Goal: Navigation & Orientation: Find specific page/section

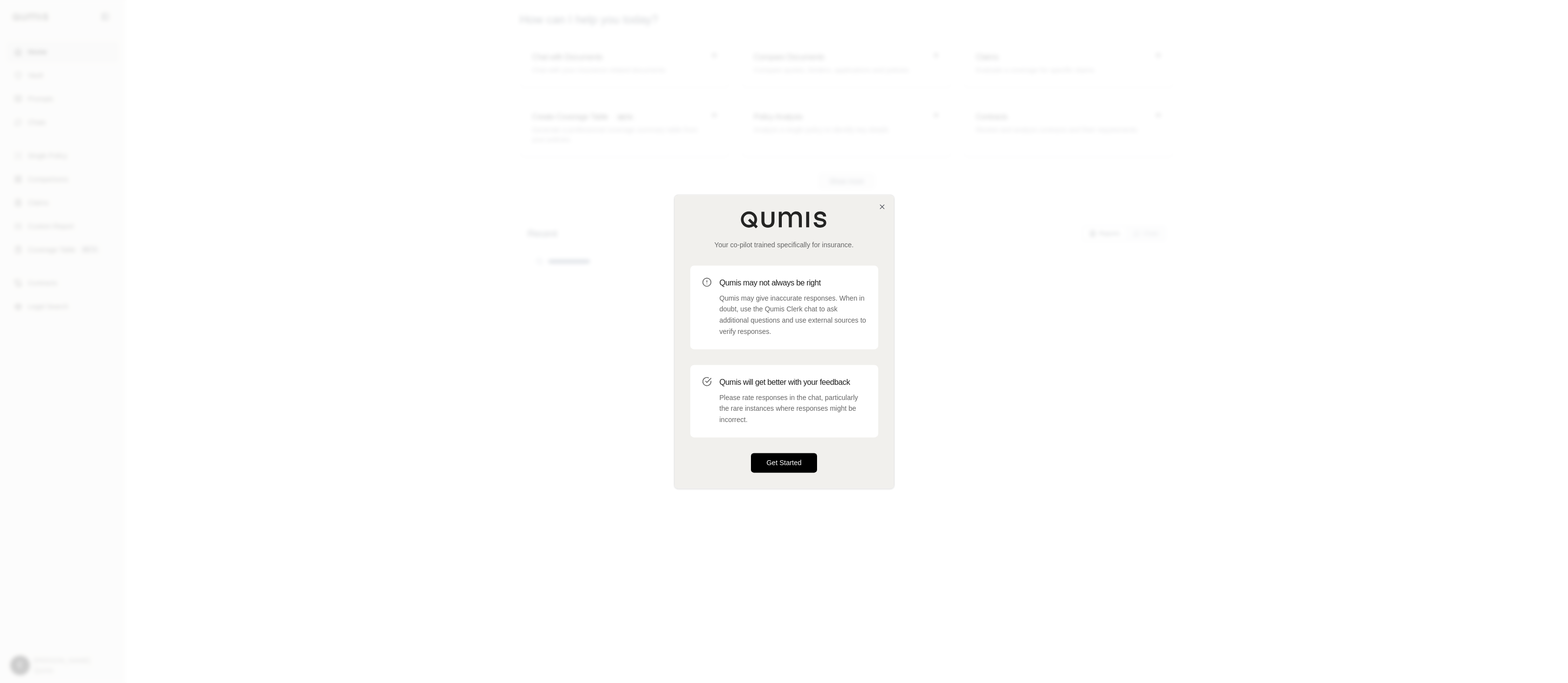
click at [804, 454] on button "Get Started" at bounding box center [784, 463] width 67 height 20
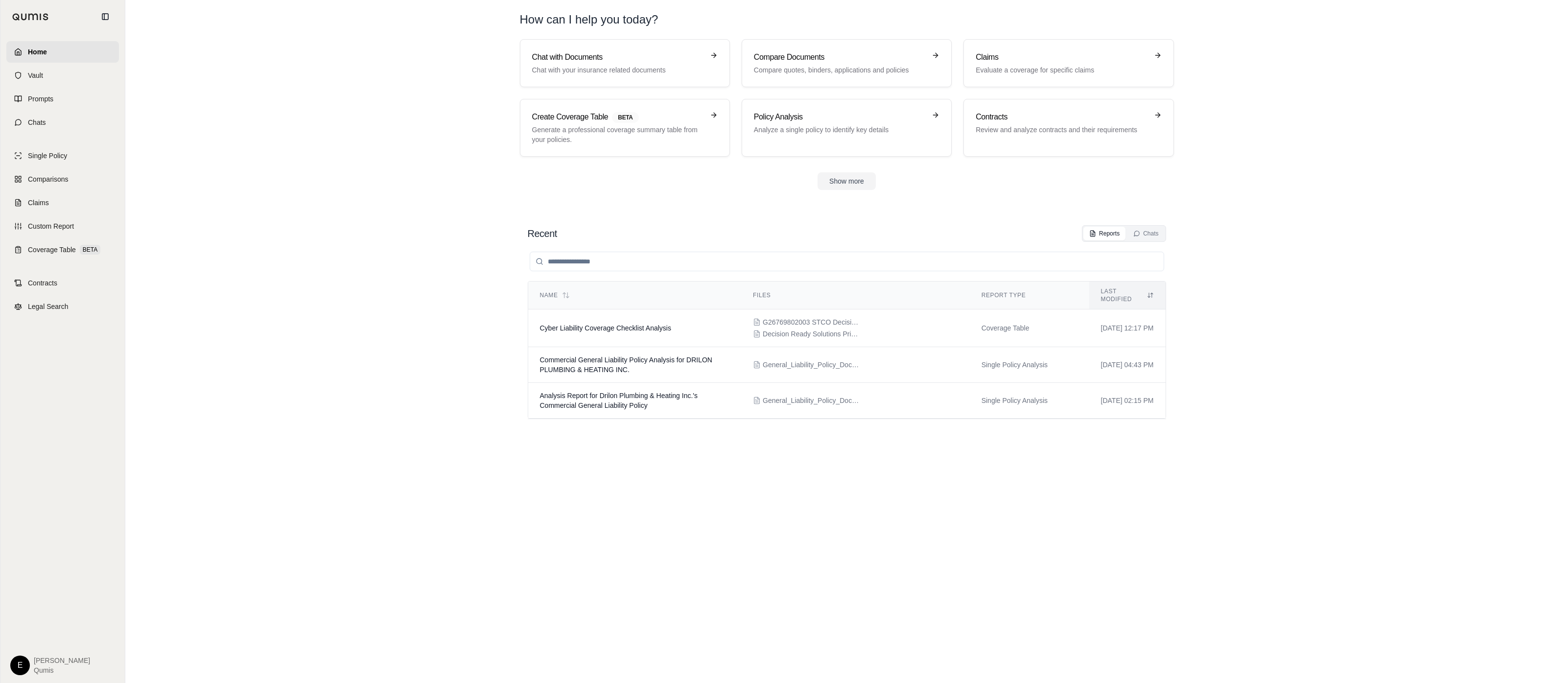
click at [385, 294] on section "Recent Reports Chats Name Files Report Type Last modified Cyber Liability Cover…" at bounding box center [847, 444] width 1435 height 477
click at [77, 78] on link "Vault" at bounding box center [63, 75] width 113 height 22
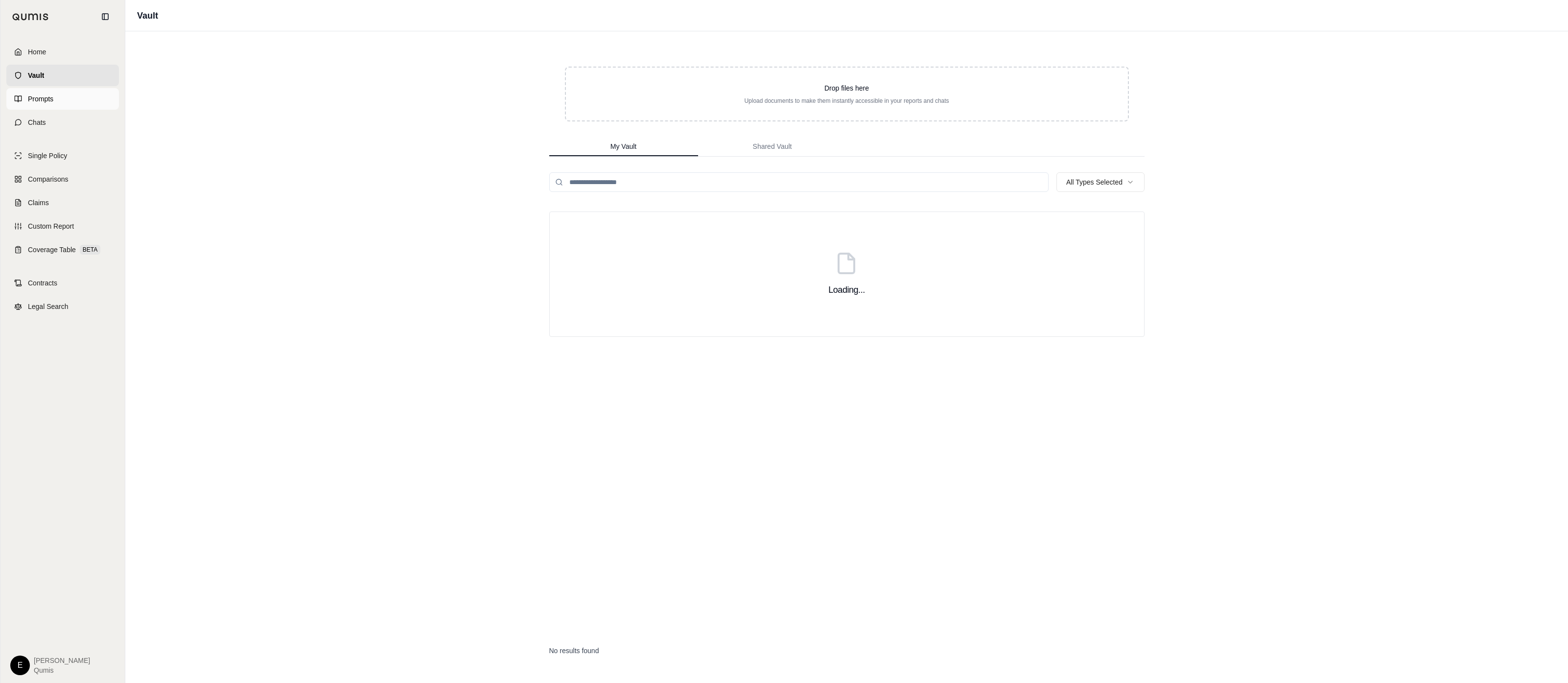
click at [75, 98] on link "Prompts" at bounding box center [63, 99] width 113 height 22
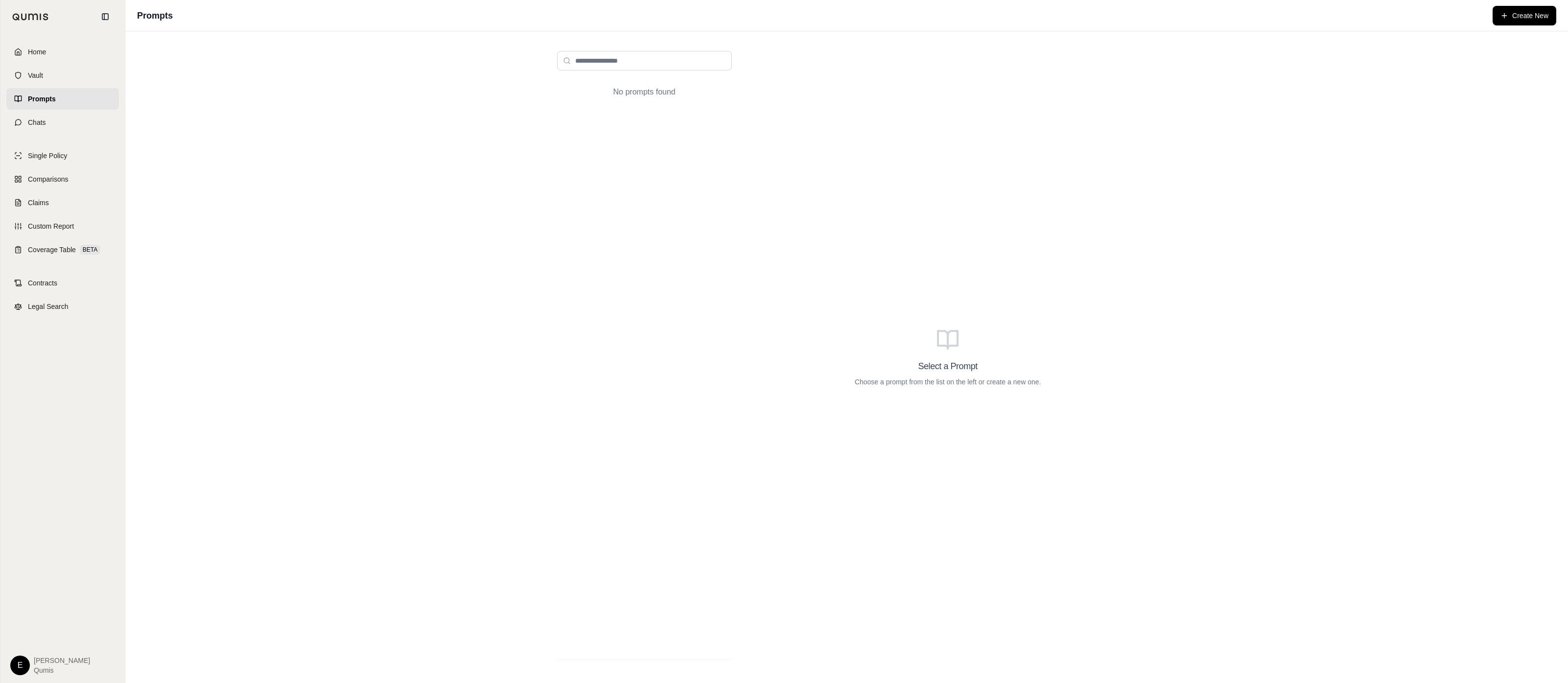
click at [984, 245] on div "Select a Prompt Choose a prompt from the list on the left or create a new one." at bounding box center [948, 357] width 393 height 628
click at [35, 668] on span "Qumis" at bounding box center [62, 670] width 56 height 10
click at [18, 670] on html "Home Vault Prompts Chats Single Policy Comparisons Claims Custom Report Coverag…" at bounding box center [784, 342] width 1568 height 683
click at [57, 596] on link "Site Admin Portal" at bounding box center [42, 592] width 81 height 15
click at [774, 61] on html "Home Vault Prompts Chats Single Policy Comparisons Claims Custom Report Coverag…" at bounding box center [784, 342] width 1568 height 683
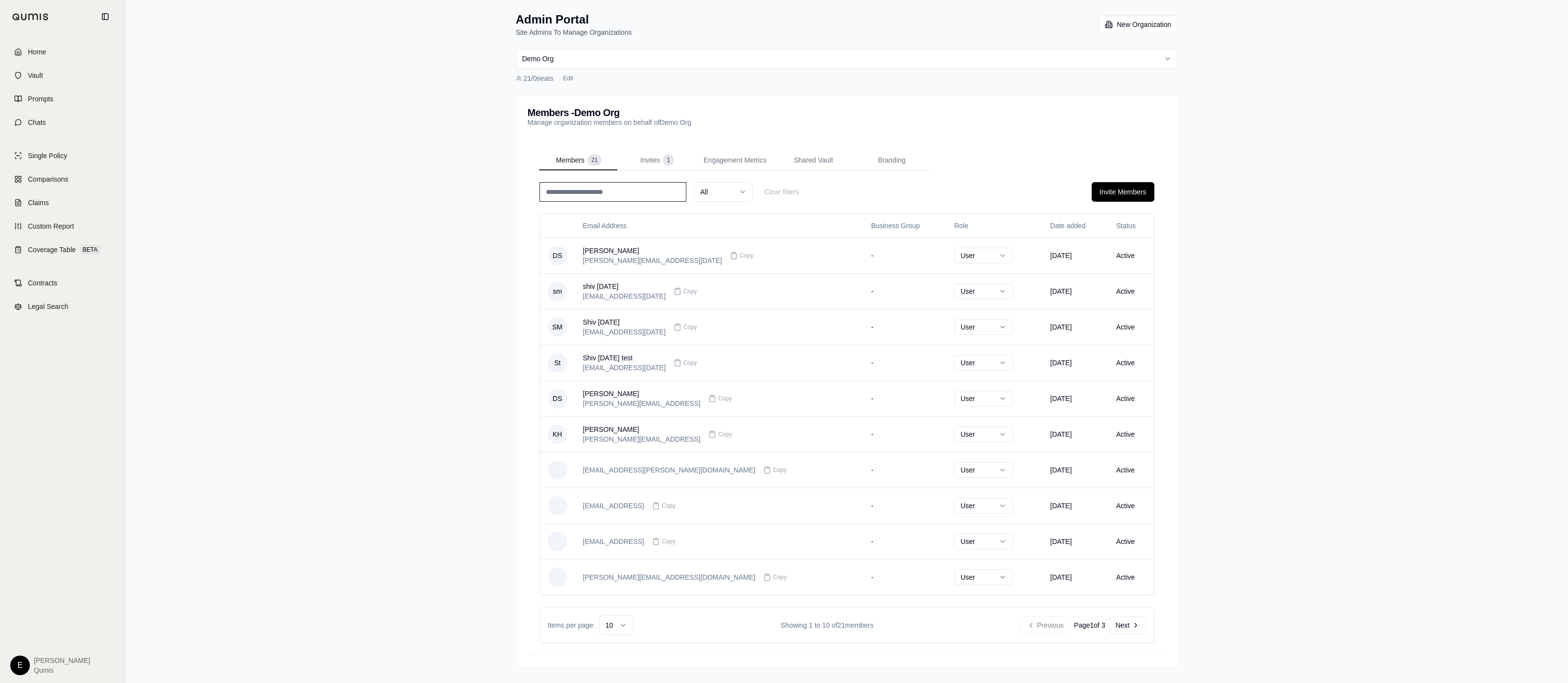
click at [438, 246] on div "Admin Portal Site Admins To Manage Organizations New Organization Demo Org 21 /…" at bounding box center [846, 342] width 1443 height 683
click at [344, 224] on div "Admin Portal Site Admins To Manage Organizations New Organization Demo Org 21 /…" at bounding box center [846, 342] width 1443 height 683
click at [269, 268] on div "Admin Portal Site Admins To Manage Organizations New Organization Demo Org 21 /…" at bounding box center [846, 342] width 1443 height 683
click at [1300, 199] on div "Admin Portal Site Admins To Manage Organizations New Organization Demo Org 21 /…" at bounding box center [846, 342] width 1443 height 683
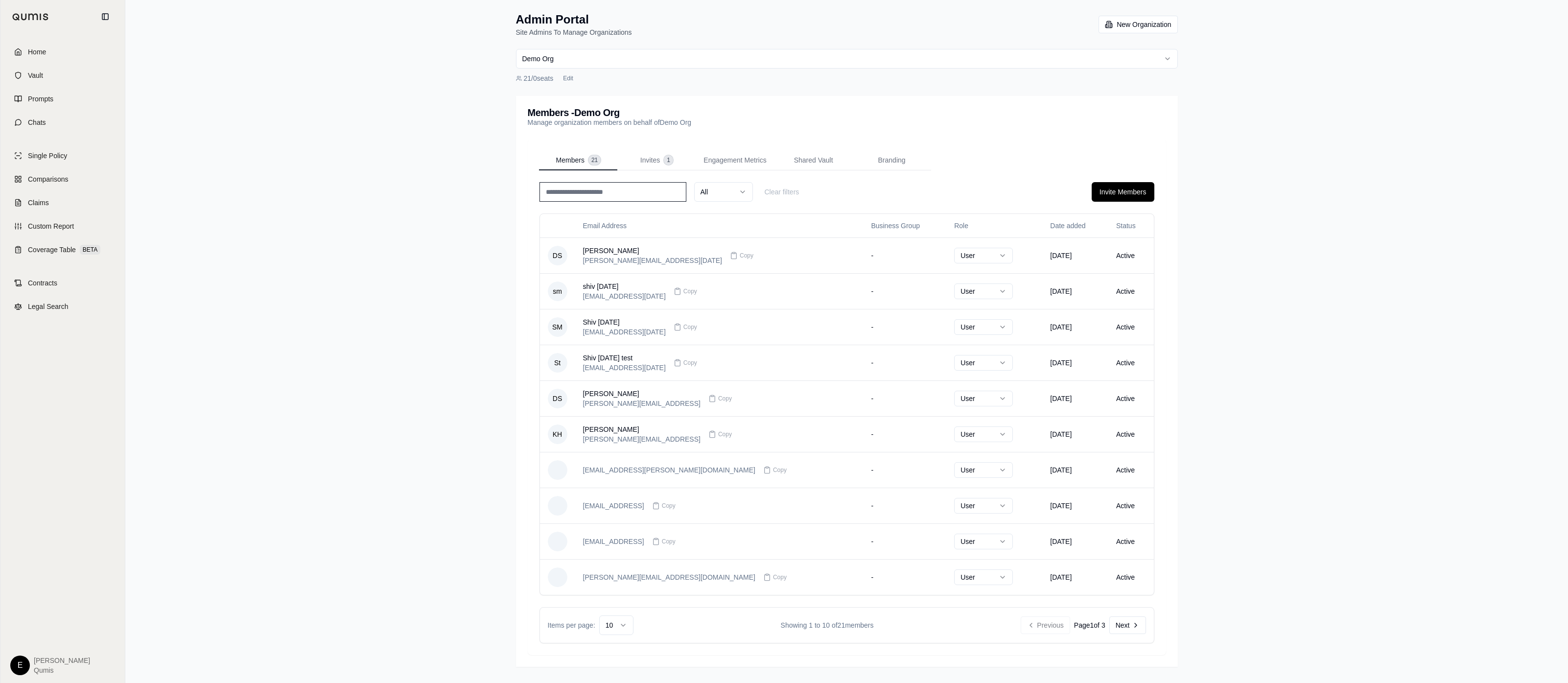
click at [946, 144] on div "Members 21 Invites 1 Engagement Metrics Shared Vault Branding All Clear filters…" at bounding box center [847, 396] width 639 height 516
click at [701, 64] on html "Home Vault Prompts Chats Single Policy Comparisons Claims Custom Report Coverag…" at bounding box center [784, 342] width 1568 height 683
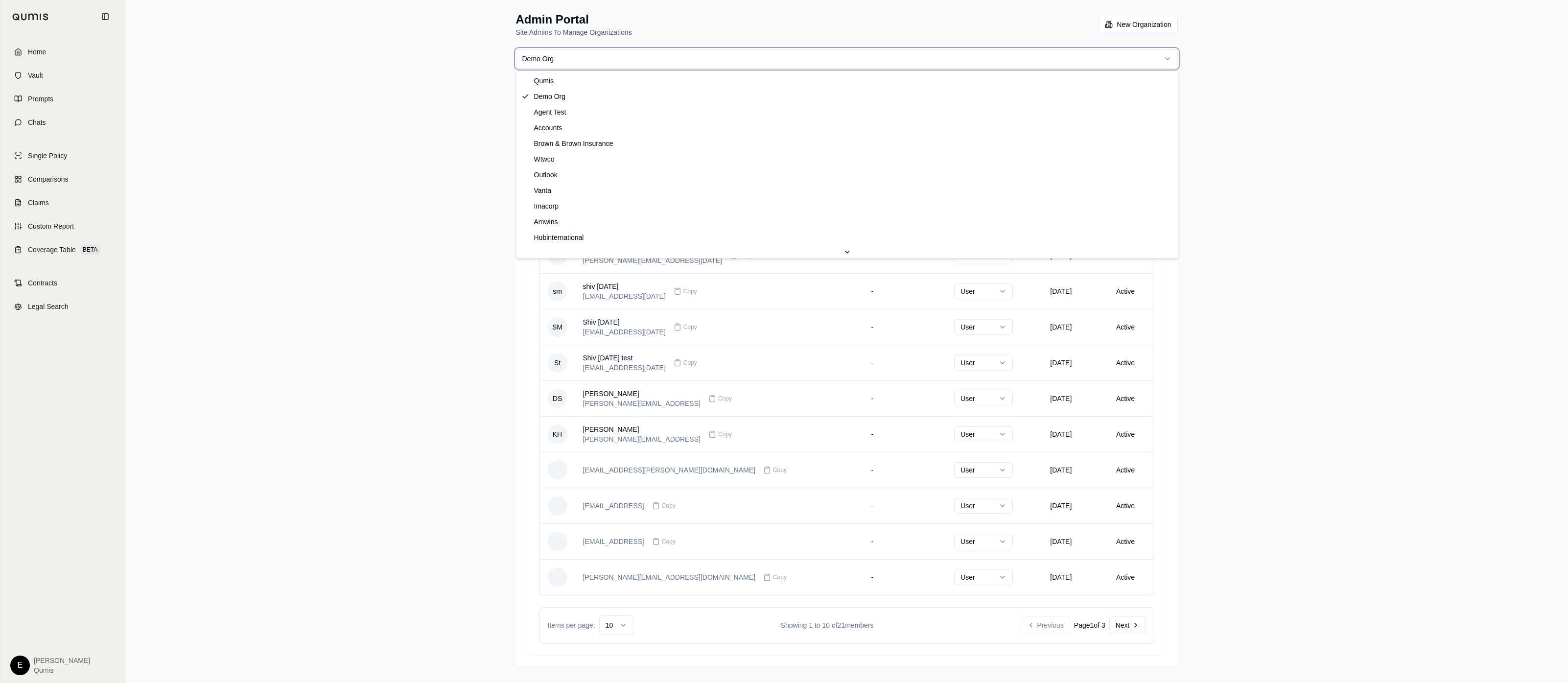
click at [1208, 296] on html "Home Vault Prompts Chats Single Policy Comparisons Claims Custom Report Coverag…" at bounding box center [784, 342] width 1568 height 683
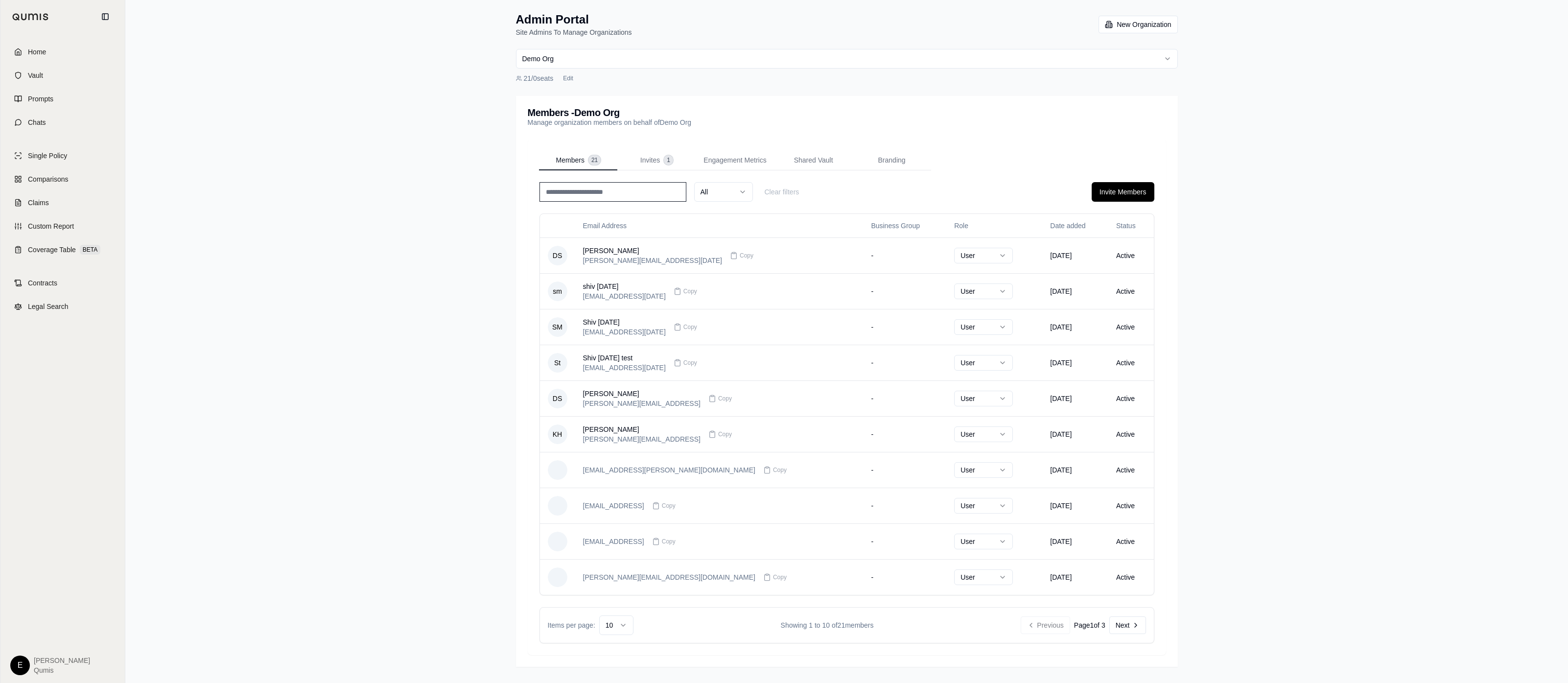
click at [412, 266] on div "Admin Portal Site Admins To Manage Organizations New Organization Demo Org 21 /…" at bounding box center [846, 342] width 1443 height 683
click at [38, 58] on link "Home" at bounding box center [63, 51] width 113 height 22
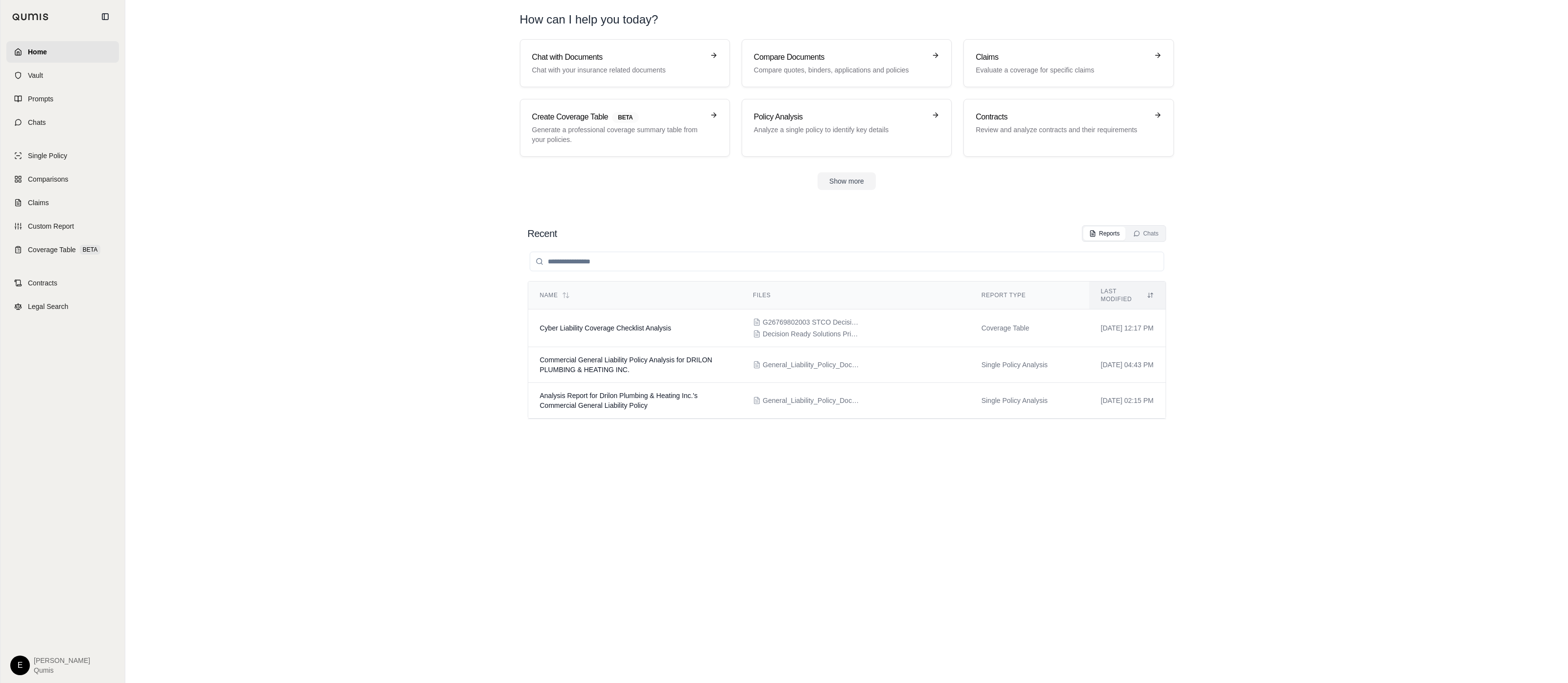
click at [346, 184] on section "Chat with Documents Chat with your insurance related documents Compare Document…" at bounding box center [847, 123] width 1435 height 166
click at [168, 247] on section "Recent Reports Chats Name Files Report Type Last modified Cyber Liability Cover…" at bounding box center [847, 444] width 1435 height 477
